Goal: Transaction & Acquisition: Purchase product/service

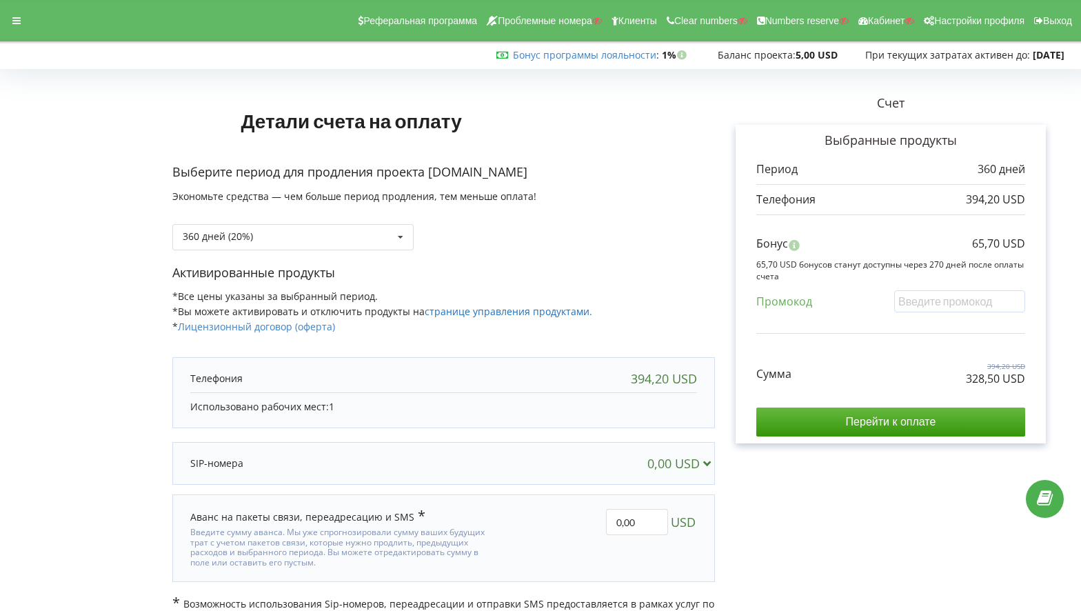
click at [476, 310] on link "странице управления продуктами." at bounding box center [508, 311] width 167 height 13
click at [480, 307] on link "странице управления продуктами." at bounding box center [508, 311] width 167 height 13
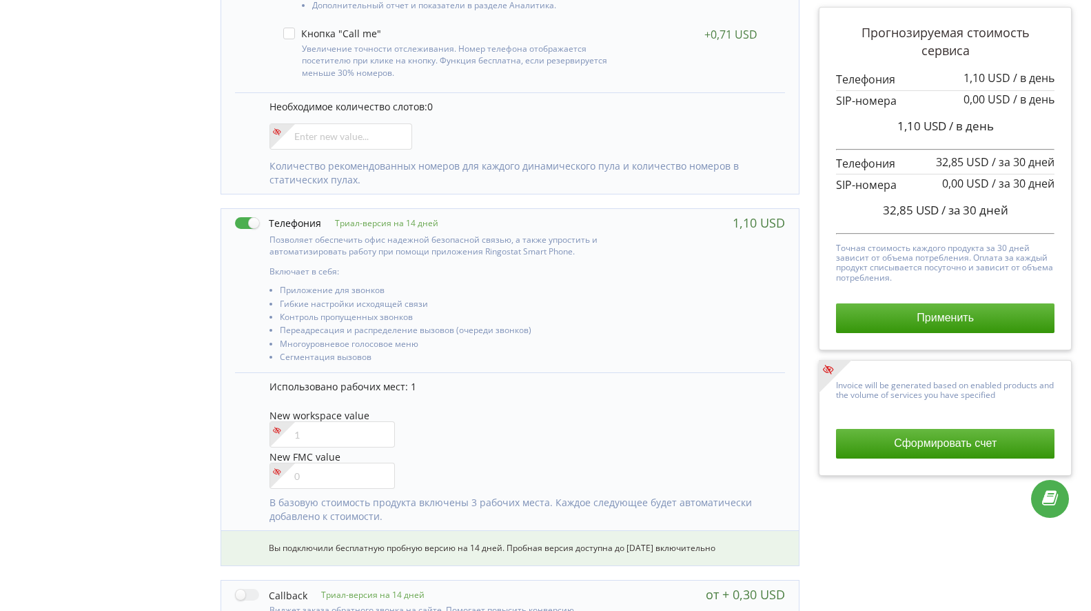
scroll to position [507, 0]
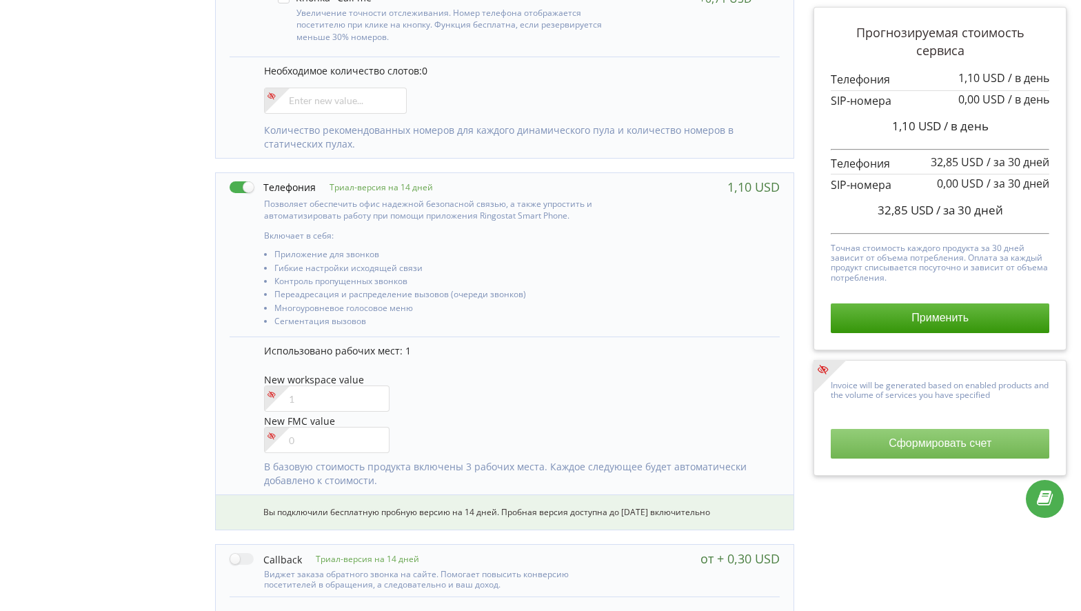
click at [886, 440] on button "Сформировать счет" at bounding box center [940, 443] width 219 height 29
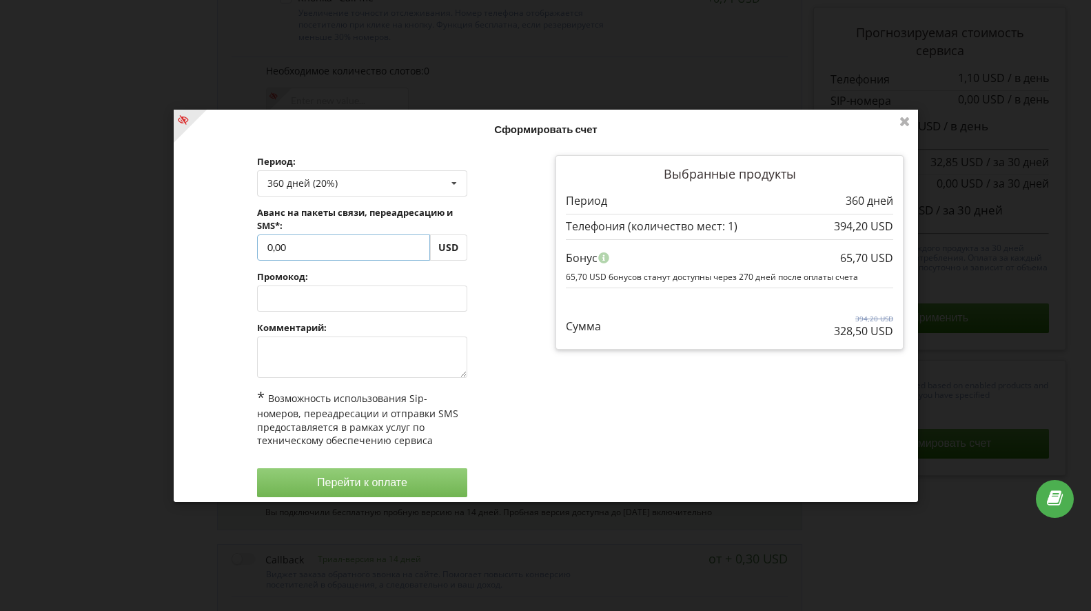
click at [292, 247] on input "0,00" at bounding box center [342, 247] width 173 height 26
drag, startPoint x: 292, startPoint y: 247, endPoint x: 267, endPoint y: 246, distance: 24.2
click at [267, 246] on input "0,00" at bounding box center [342, 247] width 173 height 26
type input "128.5"
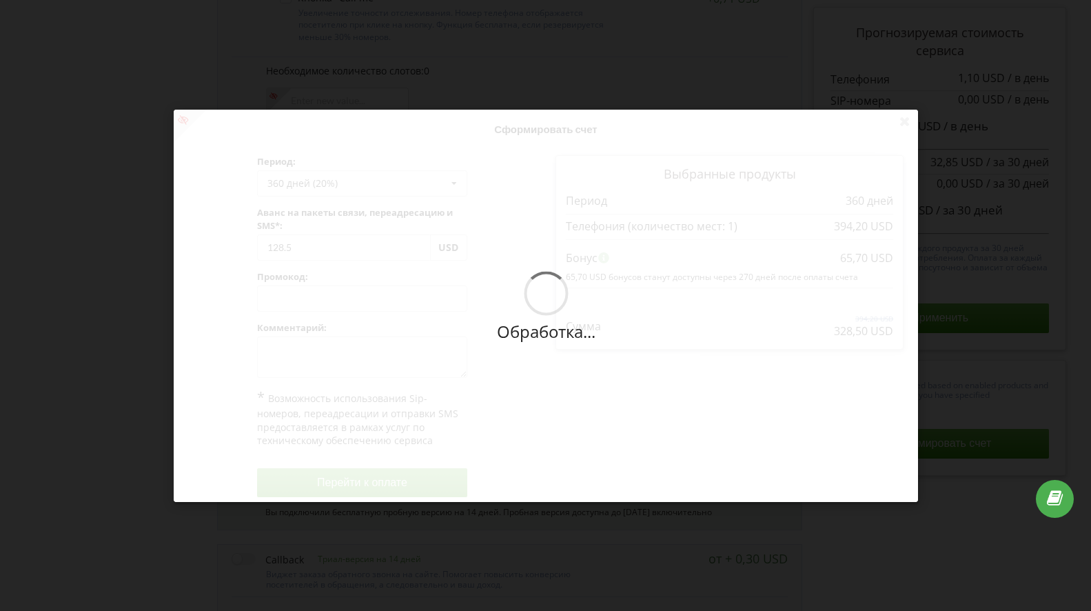
click at [529, 360] on div "Обработка... Сформировать счет Период: 360 дней (20%) Пополнить баланс без пери…" at bounding box center [546, 306] width 744 height 392
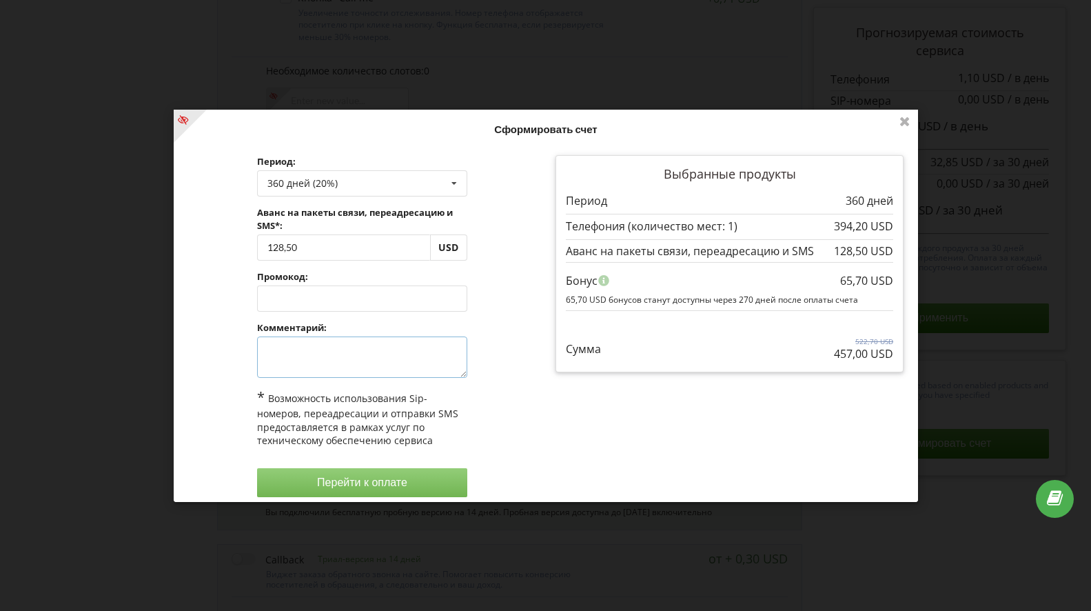
click at [401, 376] on textarea at bounding box center [361, 356] width 210 height 41
type textarea "1"
click at [538, 381] on div "Период: 360 дней (20%) Пополнить баланс без периода 30 дней 128,50 1" at bounding box center [362, 325] width 367 height 361
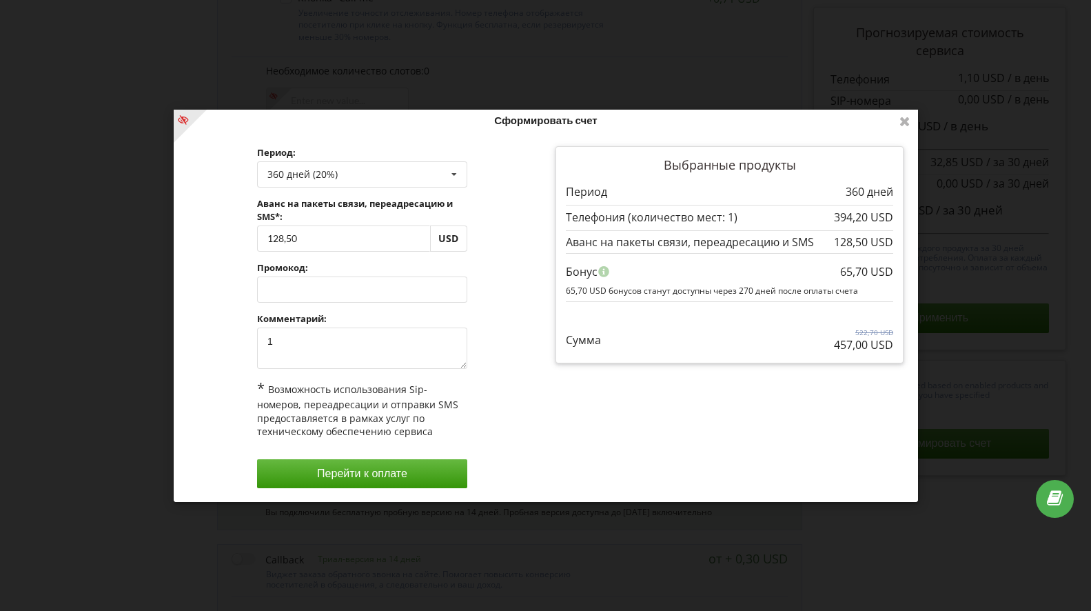
scroll to position [10, 0]
click at [444, 472] on button "Перейти к оплате" at bounding box center [361, 472] width 210 height 29
